Goal: Task Accomplishment & Management: Use online tool/utility

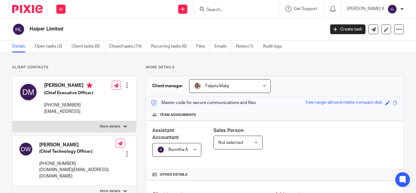
click at [401, 9] on div at bounding box center [402, 9] width 4 height 4
click at [377, 24] on span "My profile" at bounding box center [378, 24] width 19 height 4
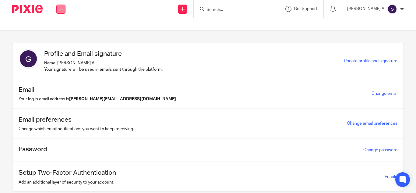
click at [62, 7] on button at bounding box center [60, 9] width 9 height 9
click at [60, 36] on link "Email" at bounding box center [57, 37] width 10 height 4
click at [62, 10] on icon at bounding box center [61, 9] width 4 height 4
click at [33, 33] on section "Profile and Email signature Name: Gopika A Your signature will be used in email…" at bounding box center [208, 111] width 416 height 162
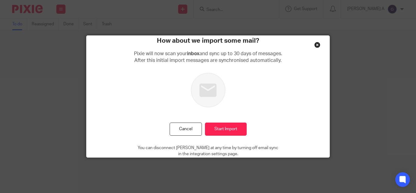
click at [316, 44] on div "Close this dialog window" at bounding box center [317, 45] width 6 height 6
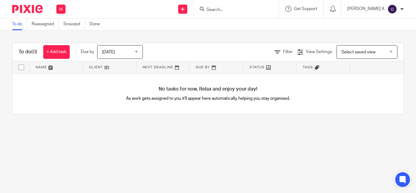
click at [236, 8] on input "Search" at bounding box center [233, 9] width 55 height 5
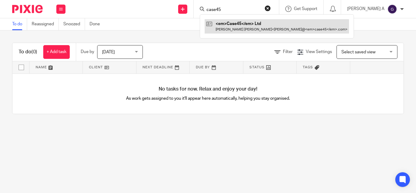
type input "case45"
click at [244, 26] on link at bounding box center [267, 26] width 124 height 14
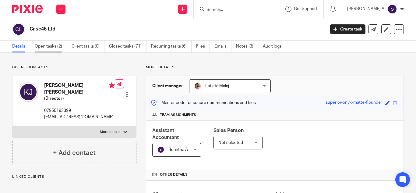
click at [47, 45] on link "Open tasks (2)" at bounding box center [51, 46] width 32 height 12
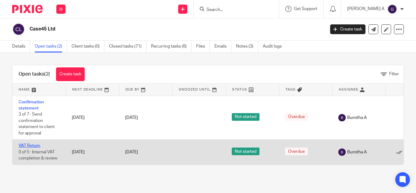
click at [29, 145] on link "VAT Return" at bounding box center [30, 145] width 22 height 4
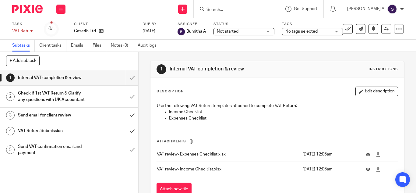
click at [57, 120] on h1 "Send email for client review" at bounding box center [52, 114] width 68 height 9
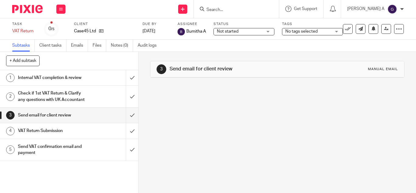
click at [43, 135] on h1 "VAT Return Submission" at bounding box center [52, 130] width 68 height 9
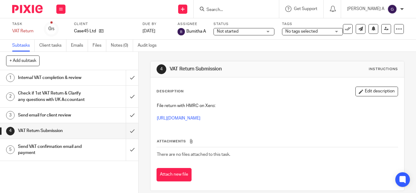
click at [38, 156] on h1 "Send VAT confirmation email and payment" at bounding box center [52, 150] width 68 height 16
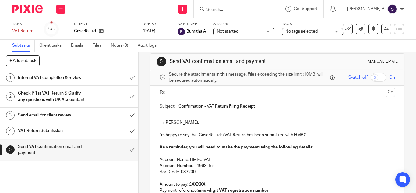
scroll to position [7, 0]
